Goal: Transaction & Acquisition: Purchase product/service

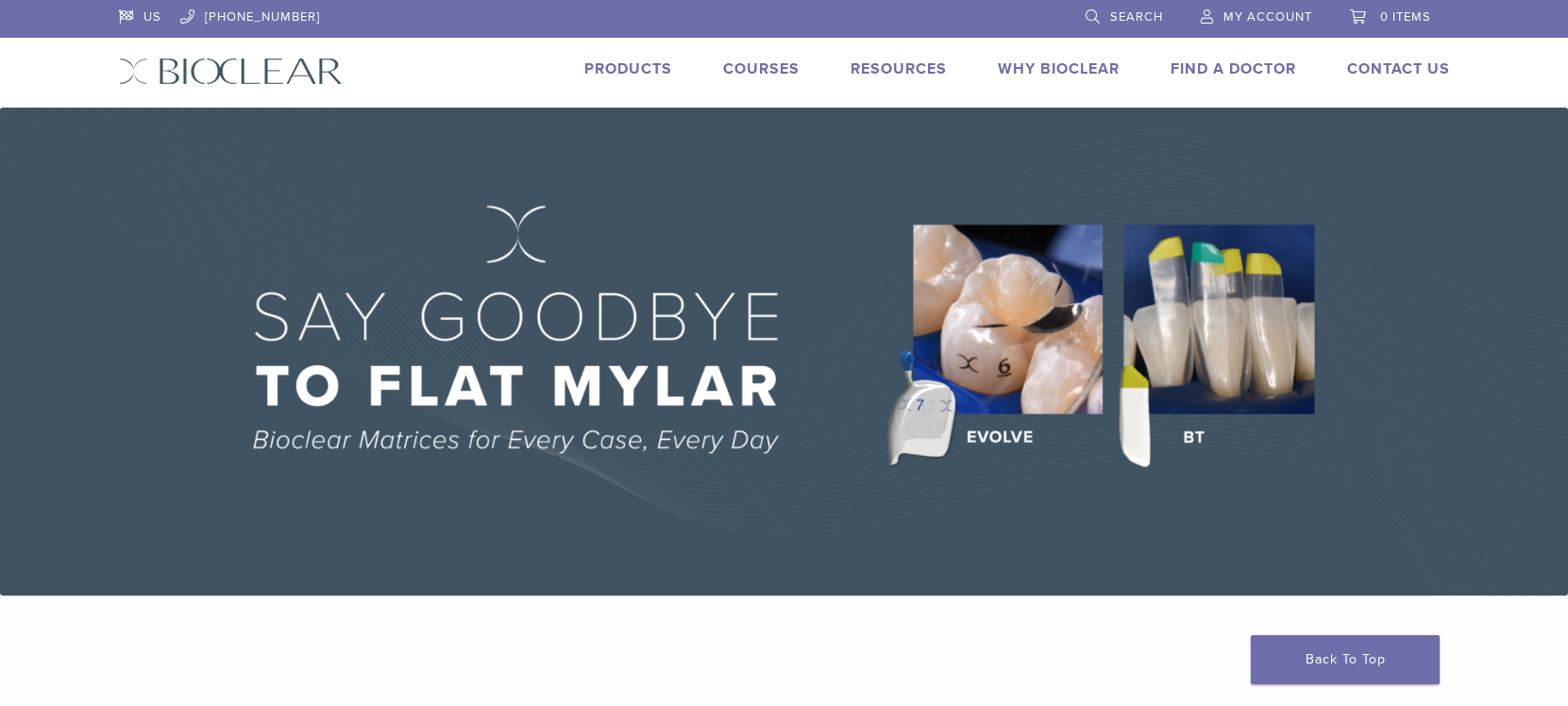
click at [1138, 16] on span "Search" at bounding box center [1136, 16] width 53 height 15
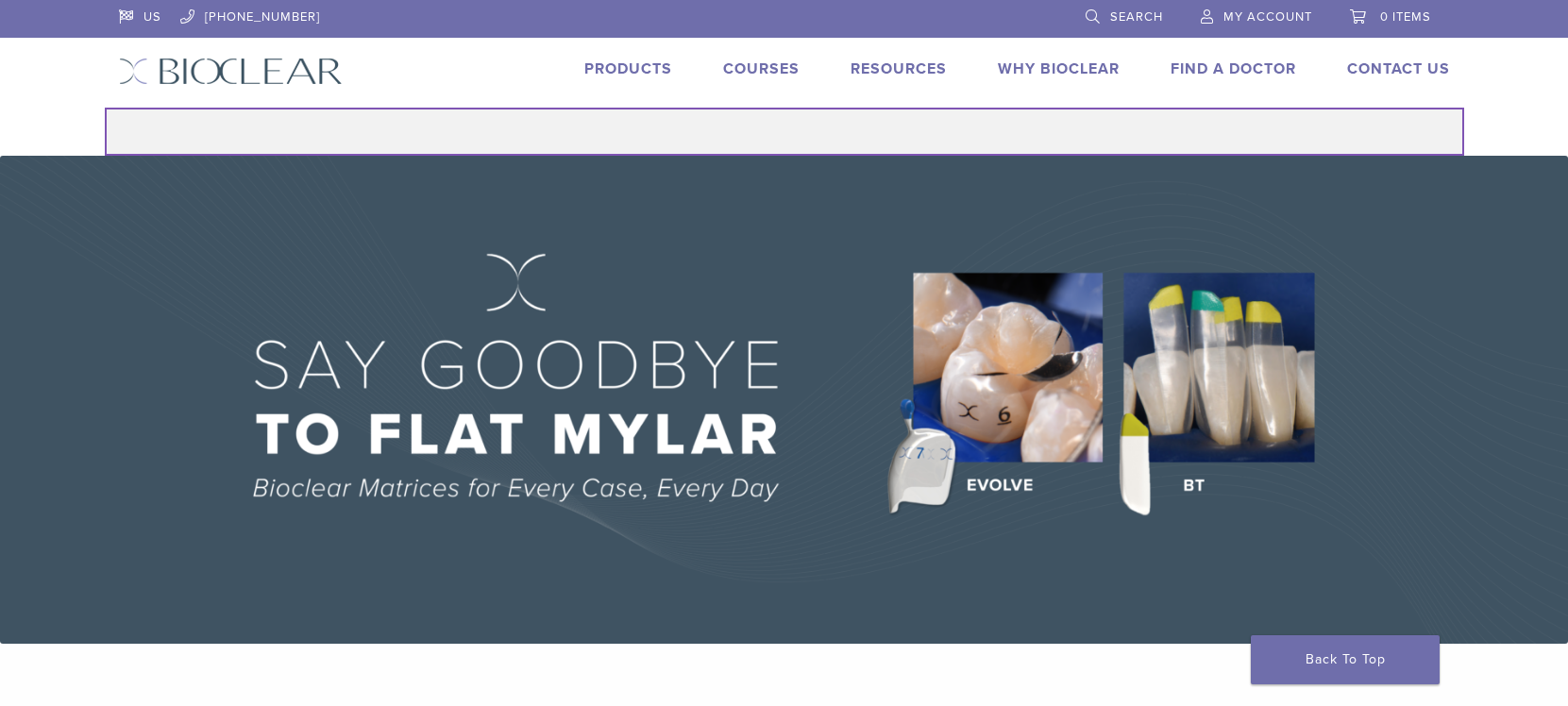
click at [911, 121] on input "Search for:" at bounding box center [784, 131] width 1359 height 48
drag, startPoint x: 909, startPoint y: 123, endPoint x: 881, endPoint y: 137, distance: 31.3
click at [881, 137] on input "Search for:" at bounding box center [784, 131] width 1359 height 48
click at [856, 130] on input "Search for:" at bounding box center [784, 131] width 1359 height 48
click at [301, 140] on input "Search for:" at bounding box center [784, 131] width 1359 height 48
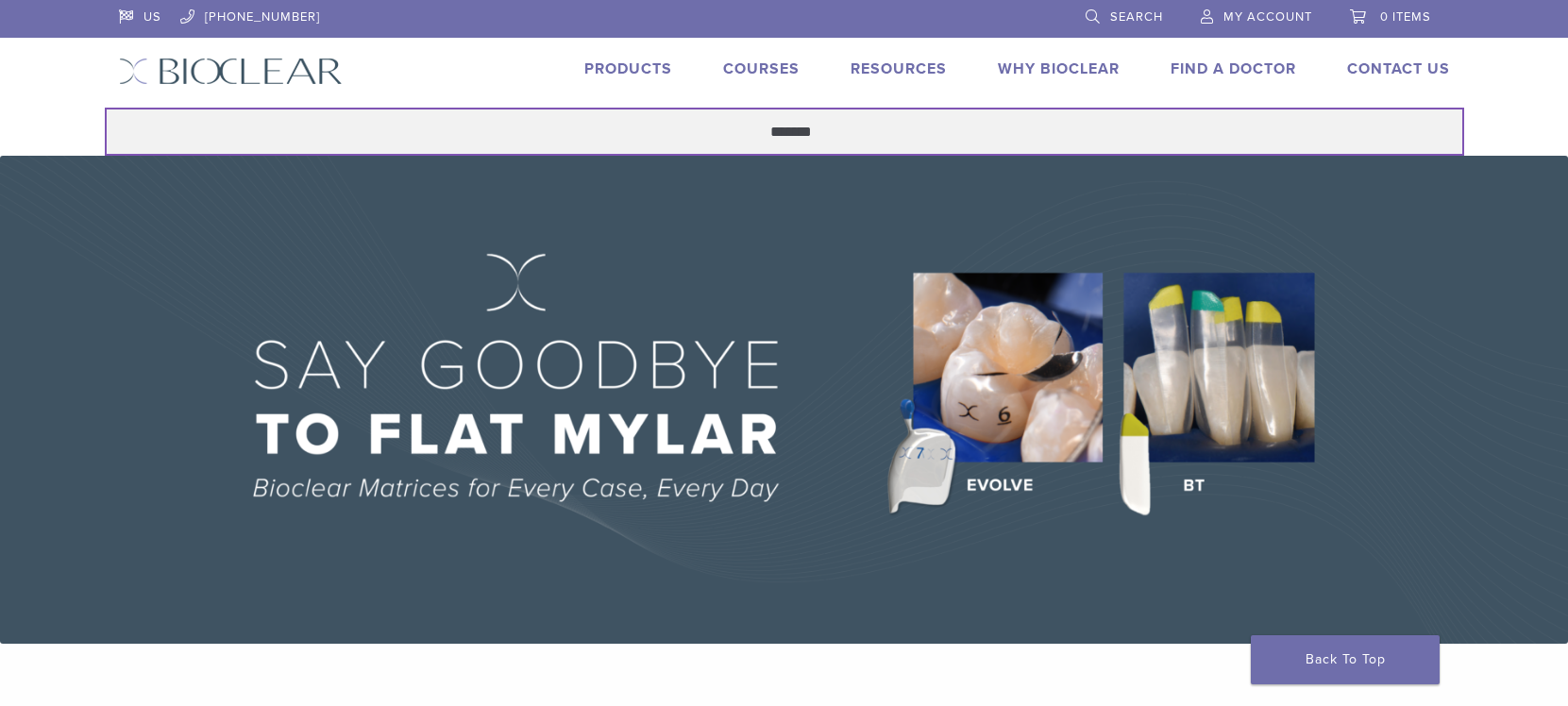
drag, startPoint x: 852, startPoint y: 124, endPoint x: 689, endPoint y: 135, distance: 163.4
click at [689, 135] on input "*******" at bounding box center [784, 131] width 1359 height 48
type input "**********"
click at [104, 107] on button "Search" at bounding box center [104, 107] width 1 height 1
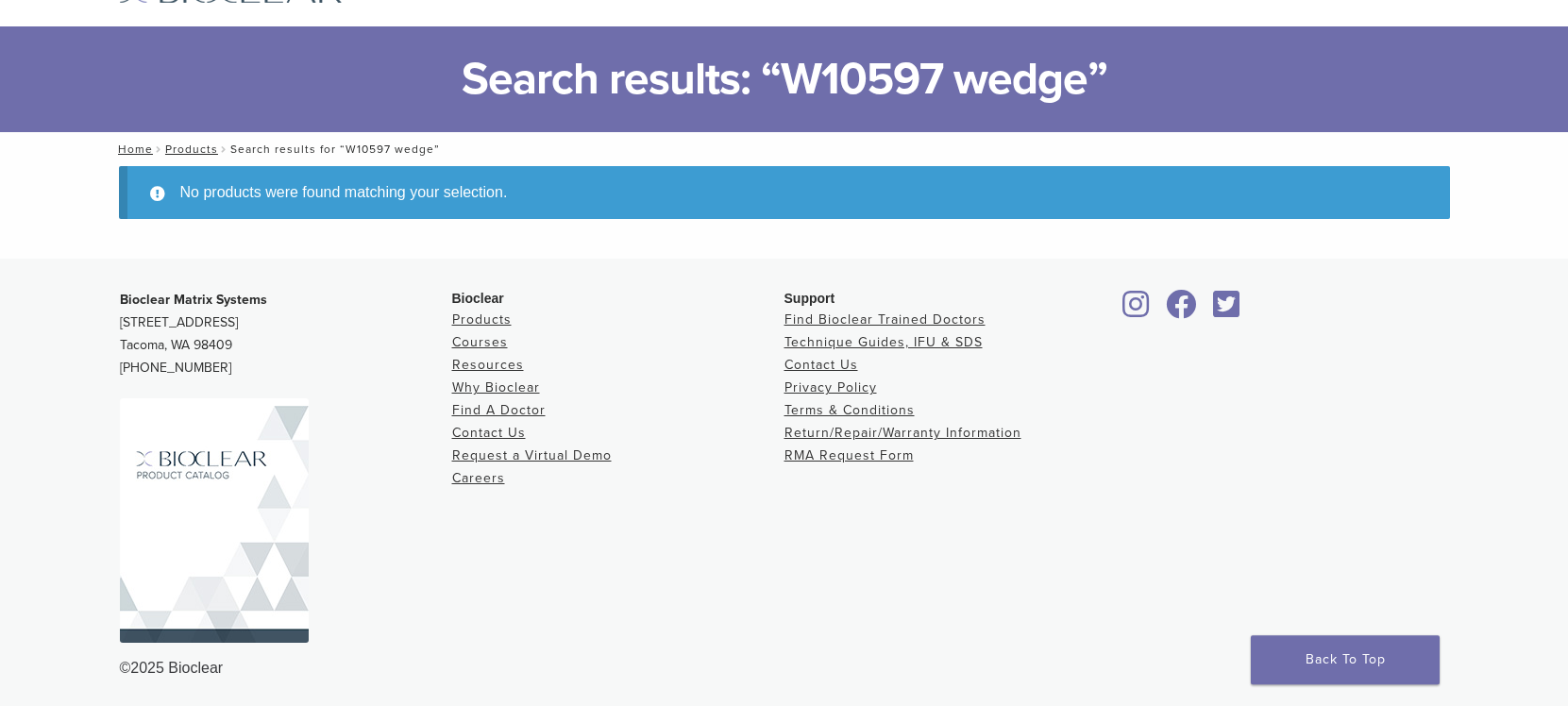
scroll to position [84, 0]
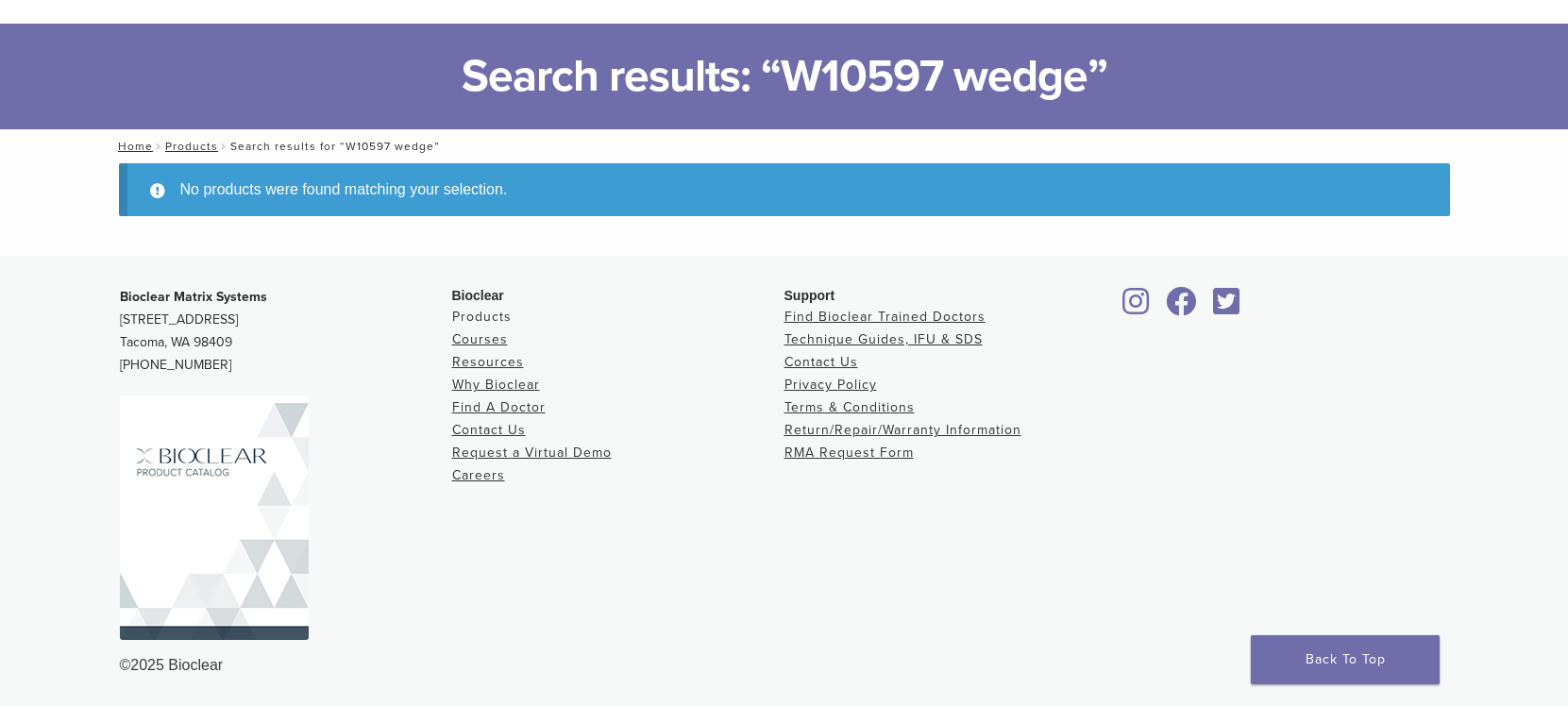
click at [501, 318] on link "Products" at bounding box center [482, 317] width 60 height 16
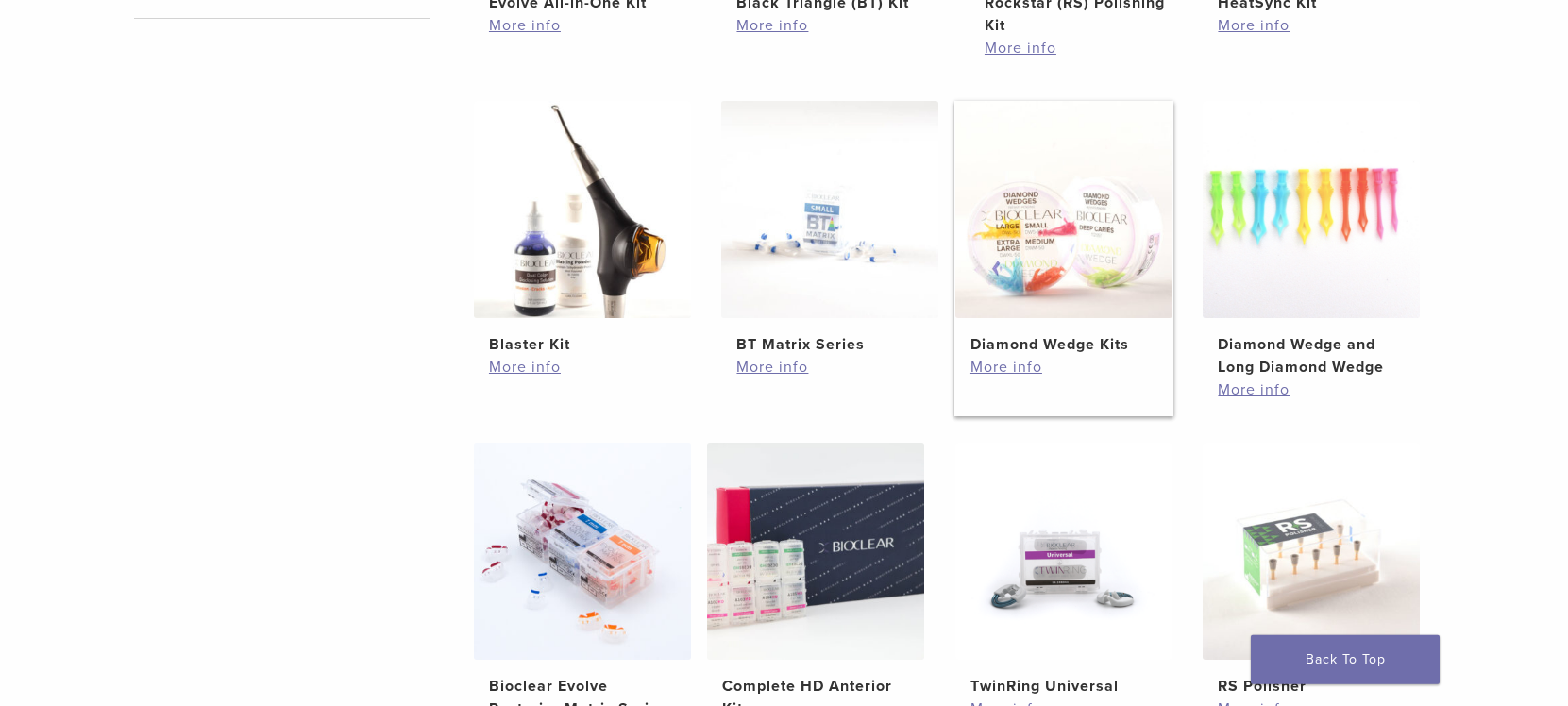
scroll to position [1059, 0]
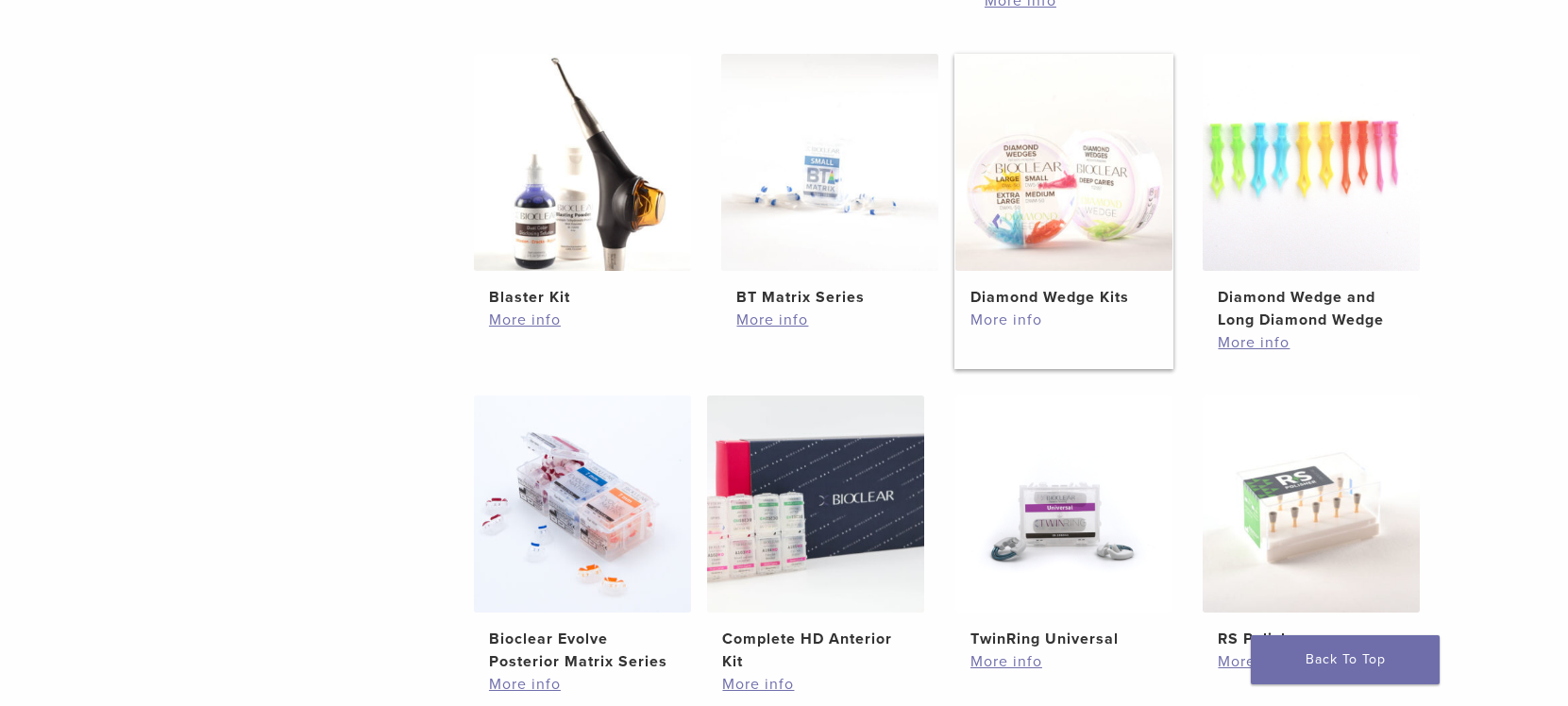
click at [1012, 317] on link "More info" at bounding box center [1064, 320] width 187 height 23
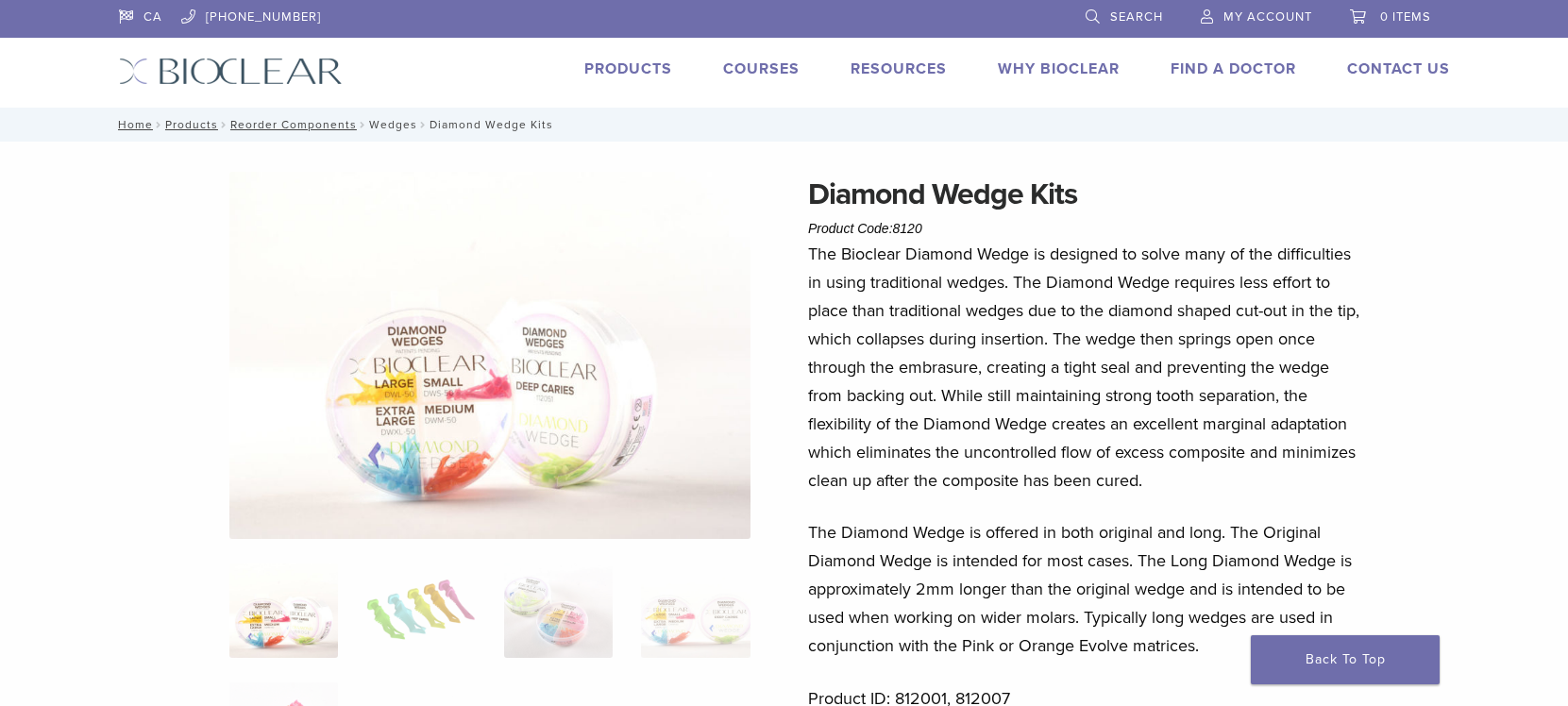
click at [386, 120] on link "Wedges" at bounding box center [392, 123] width 48 height 13
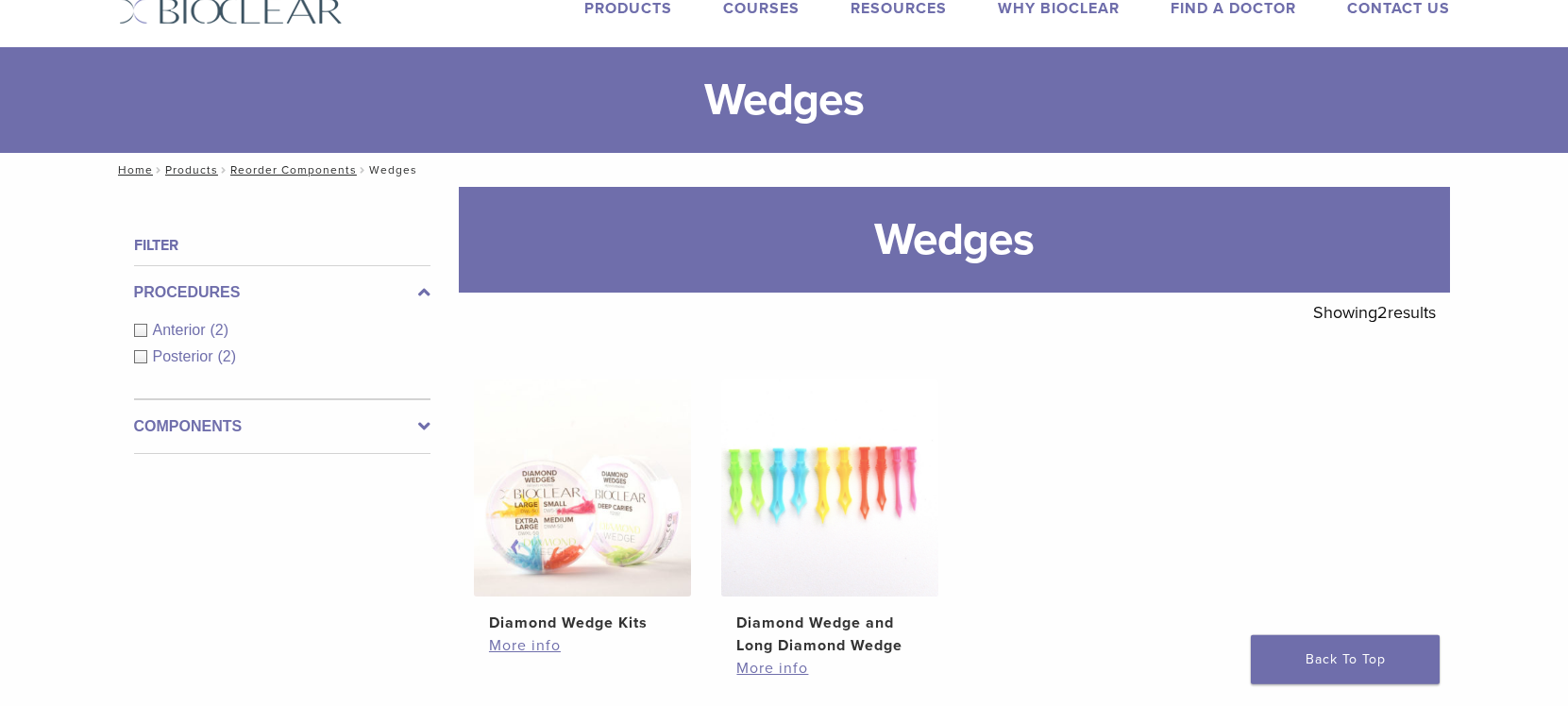
scroll to position [192, 0]
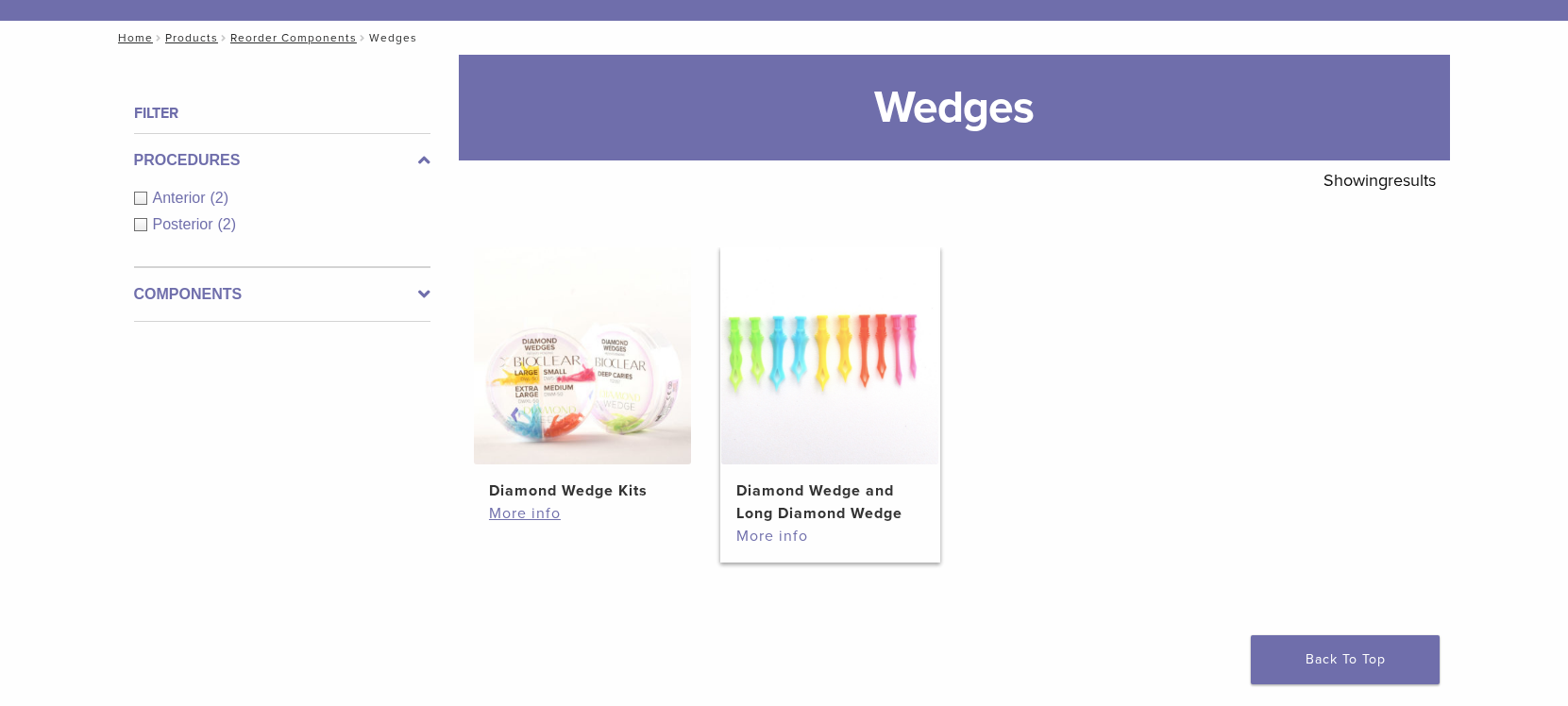
click at [797, 537] on link "More info" at bounding box center [830, 536] width 187 height 23
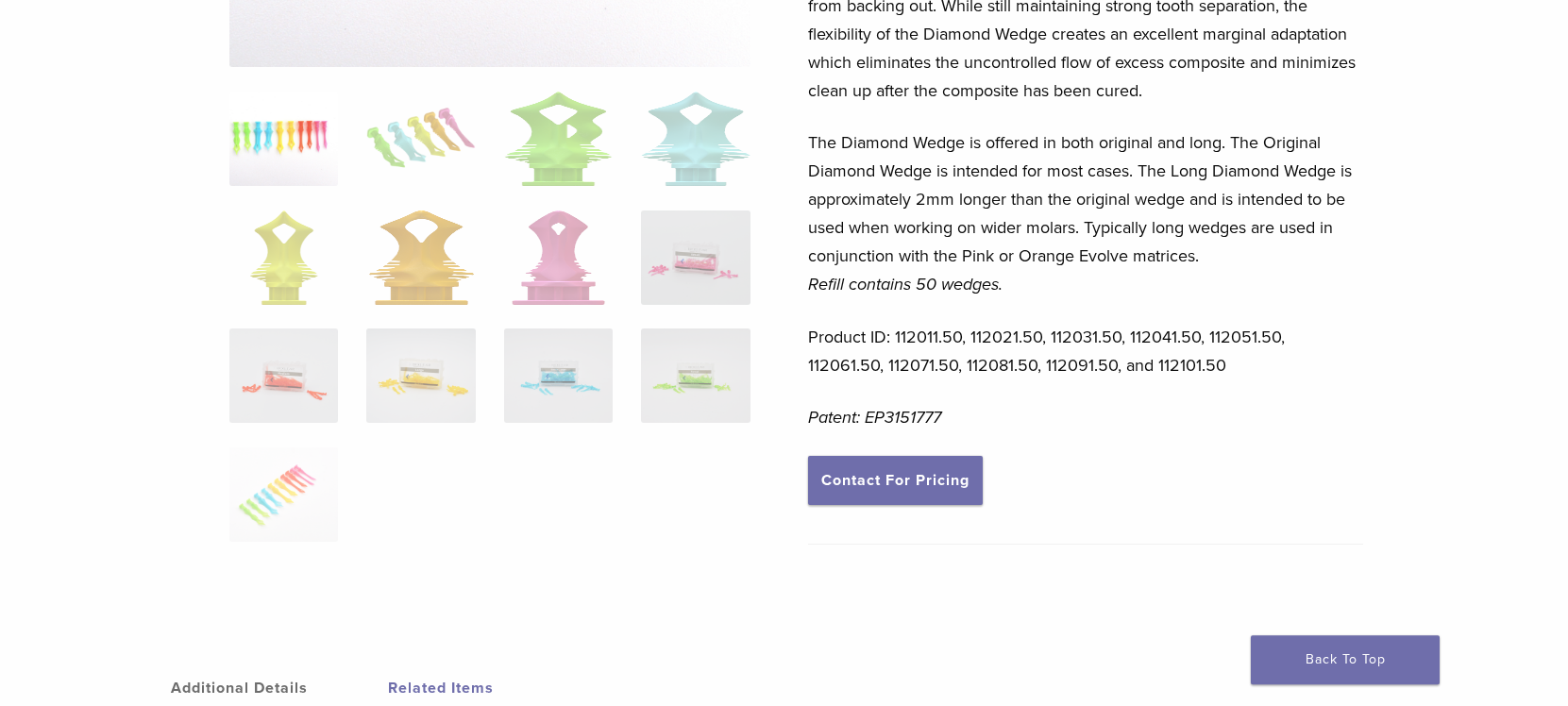
scroll to position [385, 0]
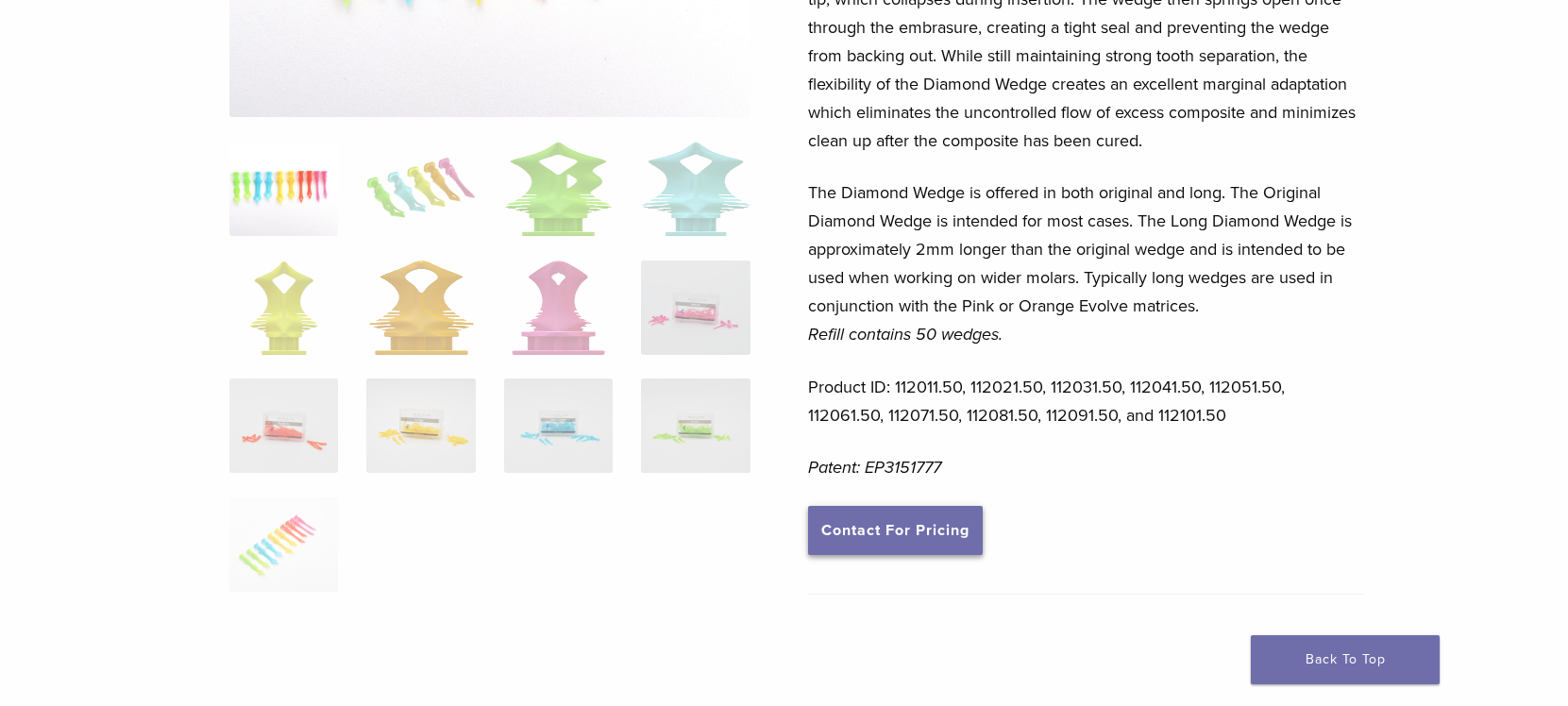
click at [897, 543] on link "Contact For Pricing" at bounding box center [895, 530] width 174 height 49
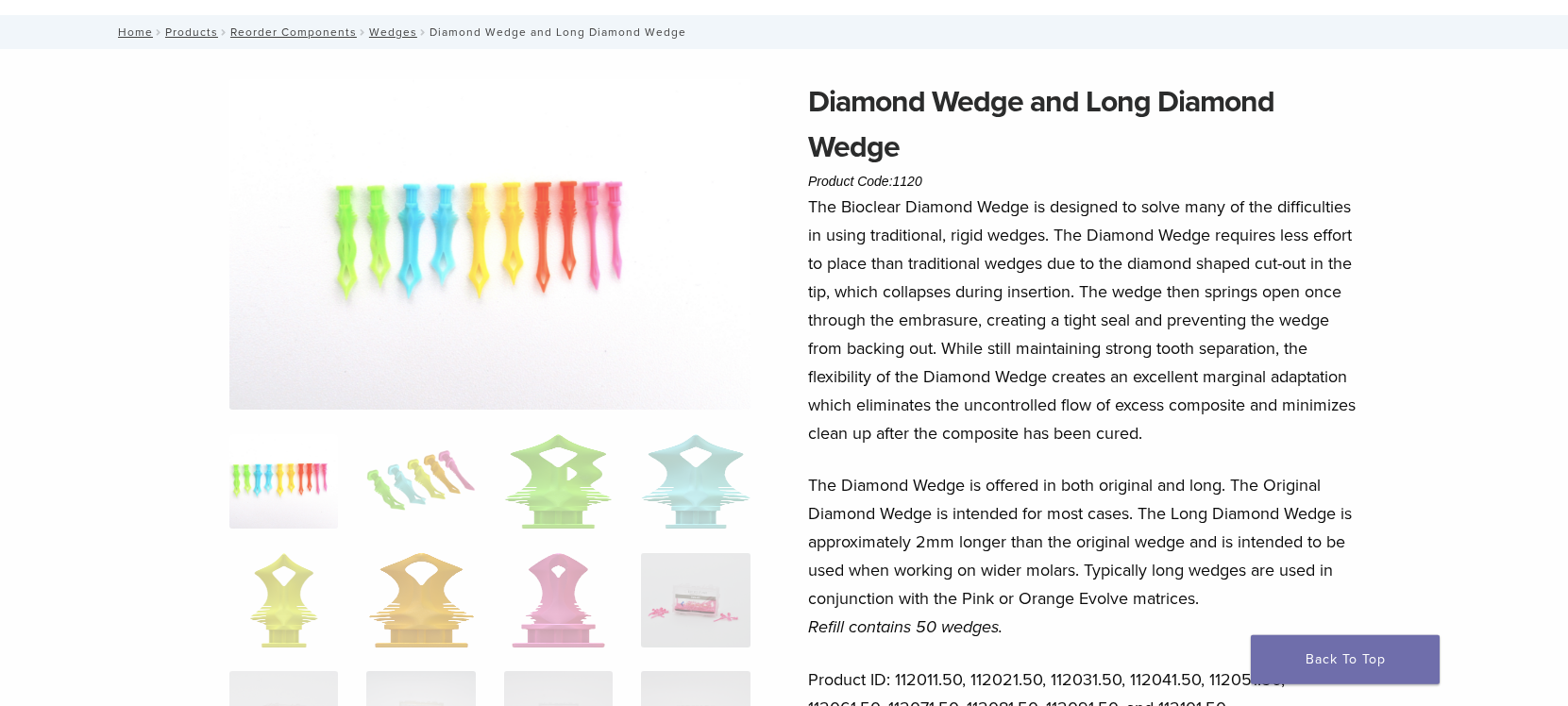
scroll to position [97, 0]
